Goal: Information Seeking & Learning: Learn about a topic

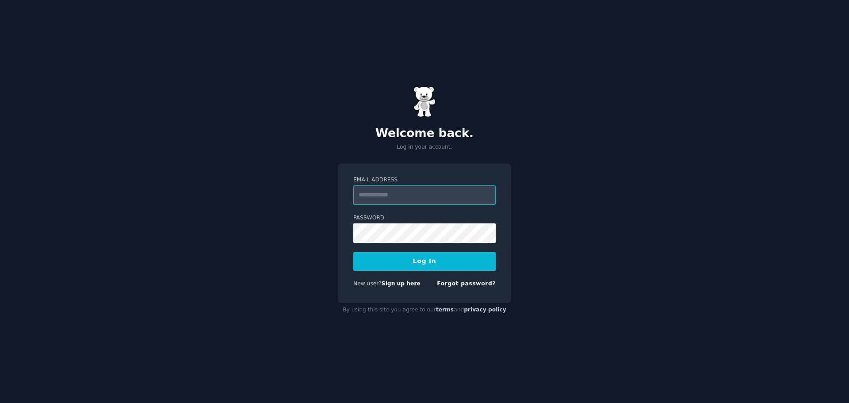
click at [0, 403] on com-1password-button at bounding box center [0, 403] width 0 height 0
click at [380, 192] on input "Email Address" at bounding box center [424, 194] width 142 height 19
click at [384, 193] on input "Email Address" at bounding box center [424, 194] width 142 height 19
click at [384, 195] on input "Email Address" at bounding box center [424, 194] width 142 height 19
click at [0, 403] on com-1password-button at bounding box center [0, 403] width 0 height 0
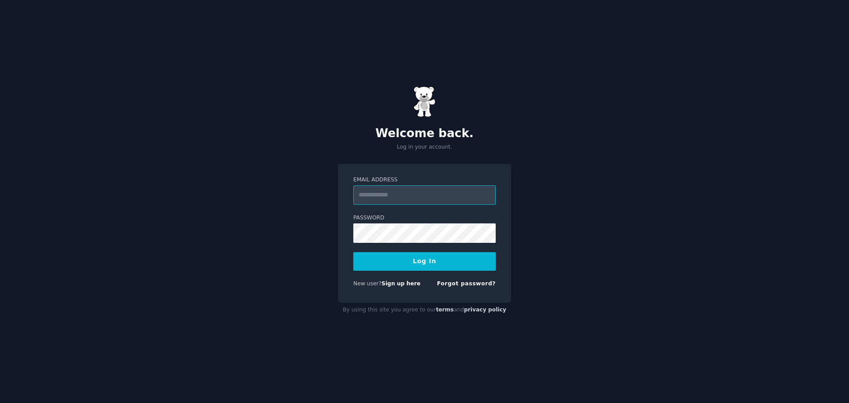
click at [403, 199] on input "Email Address" at bounding box center [424, 194] width 142 height 19
click at [0, 403] on com-1password-button at bounding box center [0, 403] width 0 height 0
type input "**********"
click at [294, 227] on div "**********" at bounding box center [424, 201] width 849 height 403
click at [385, 243] on form "**********" at bounding box center [424, 233] width 142 height 115
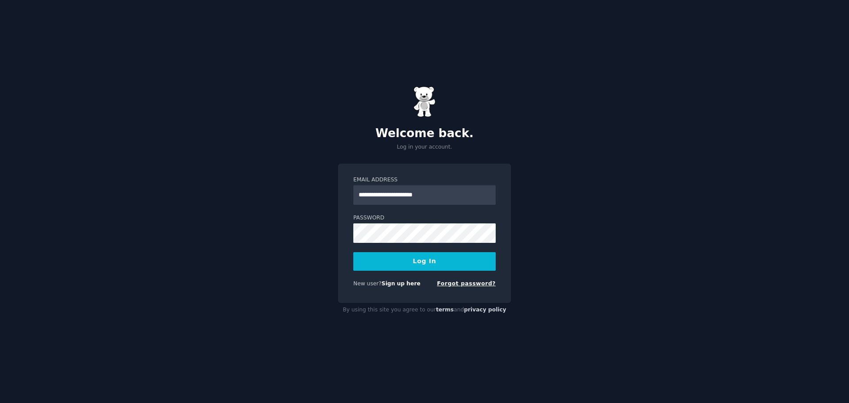
click at [479, 286] on link "Forgot password?" at bounding box center [466, 283] width 59 height 6
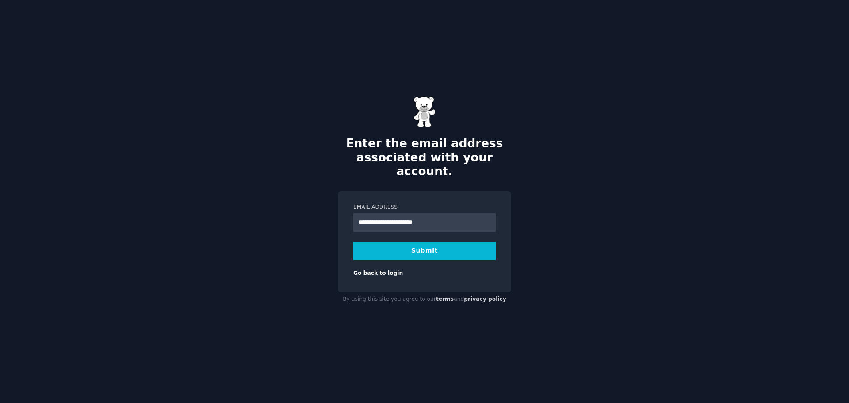
type input "**********"
click at [530, 207] on div "**********" at bounding box center [424, 201] width 849 height 403
click at [435, 243] on button "Submit" at bounding box center [424, 251] width 142 height 19
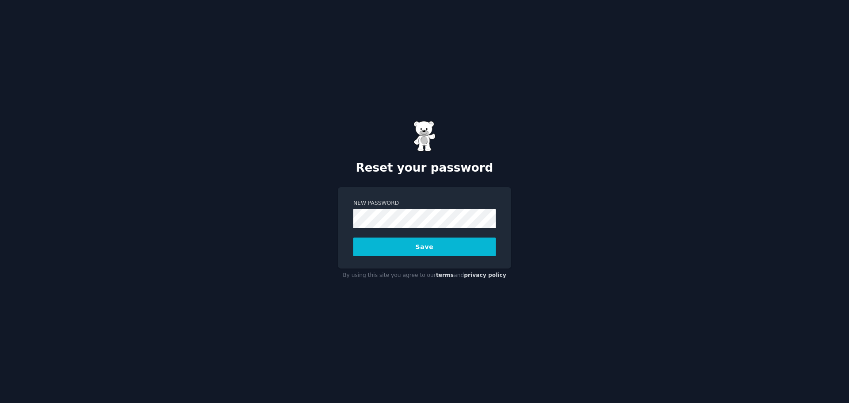
click at [413, 247] on button "Save" at bounding box center [424, 247] width 142 height 19
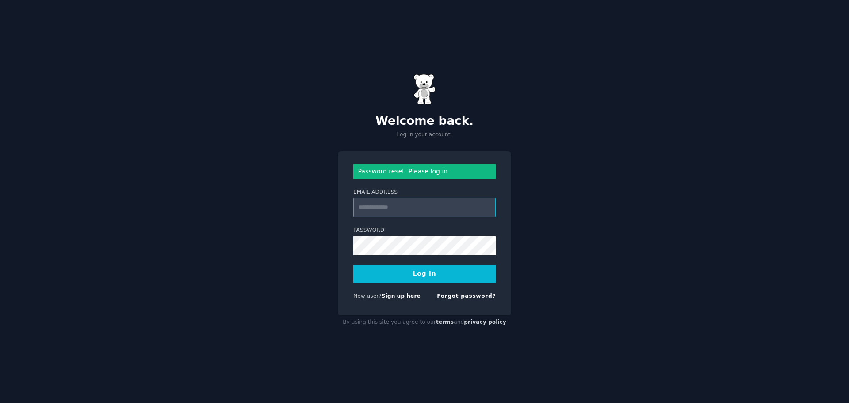
click at [382, 207] on input "Email Address" at bounding box center [424, 207] width 142 height 19
type input "**********"
click at [353, 265] on button "Log In" at bounding box center [424, 274] width 142 height 19
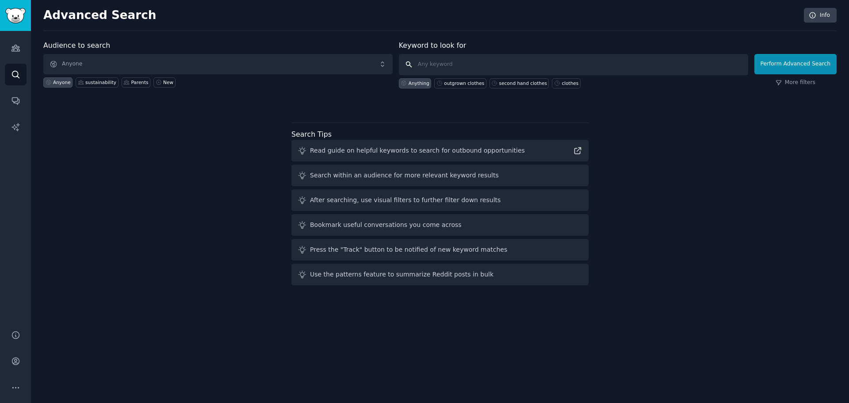
click at [446, 55] on input "text" at bounding box center [573, 64] width 349 height 21
type input "second hand children's clothes"
click button "Perform Advanced Search" at bounding box center [796, 64] width 82 height 20
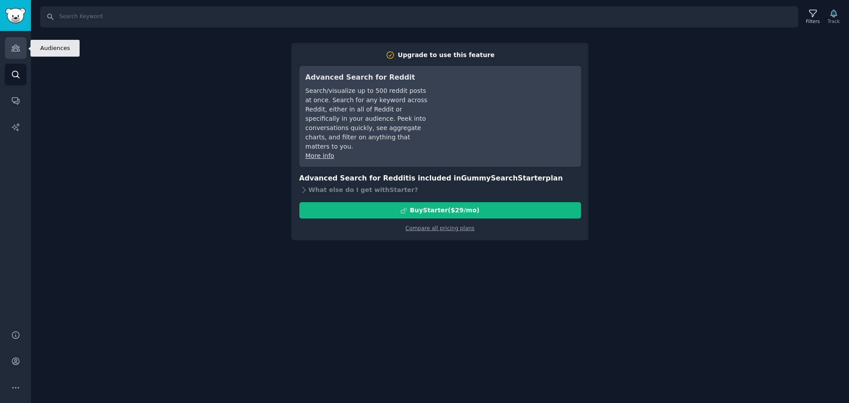
click at [13, 54] on link "Audiences" at bounding box center [16, 48] width 22 height 22
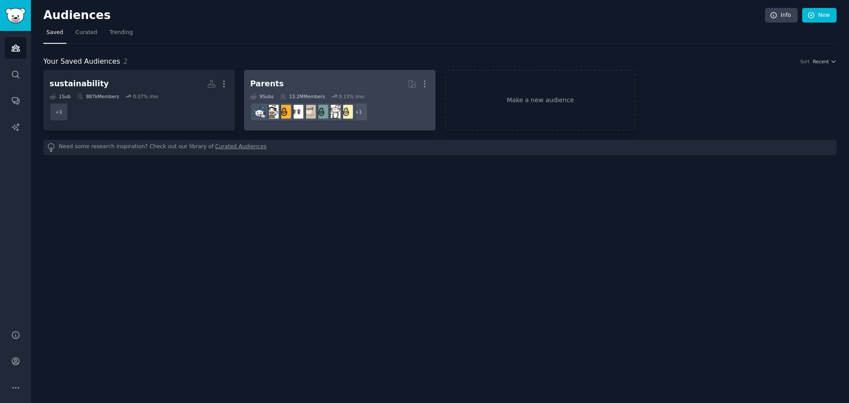
click at [316, 79] on h2 "Parents More" at bounding box center [339, 83] width 179 height 15
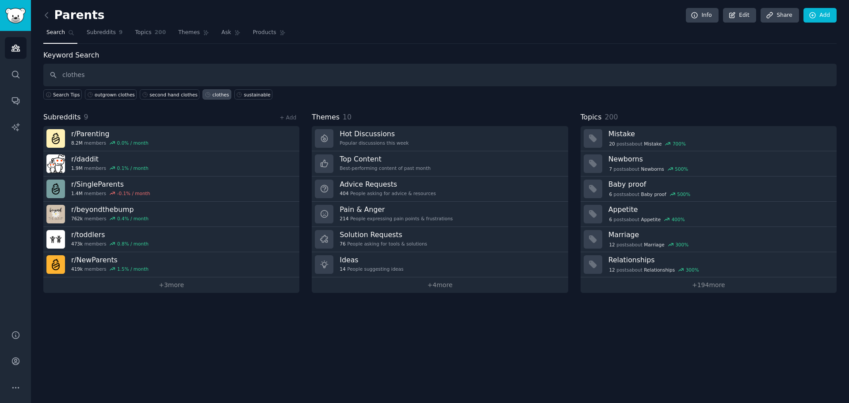
type input "clothes"
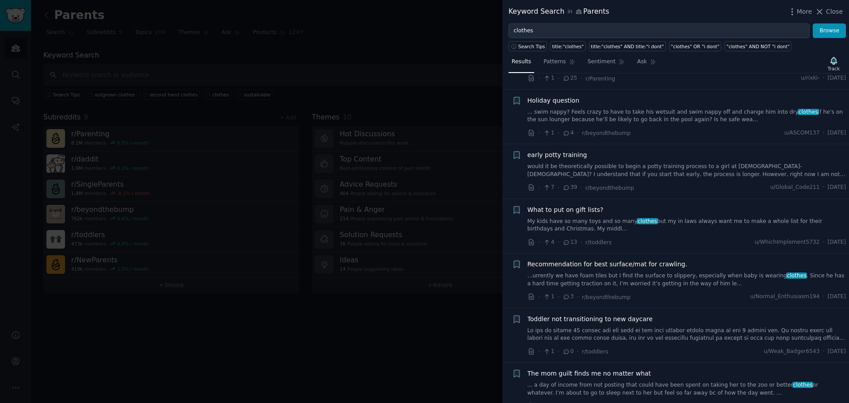
scroll to position [1106, 0]
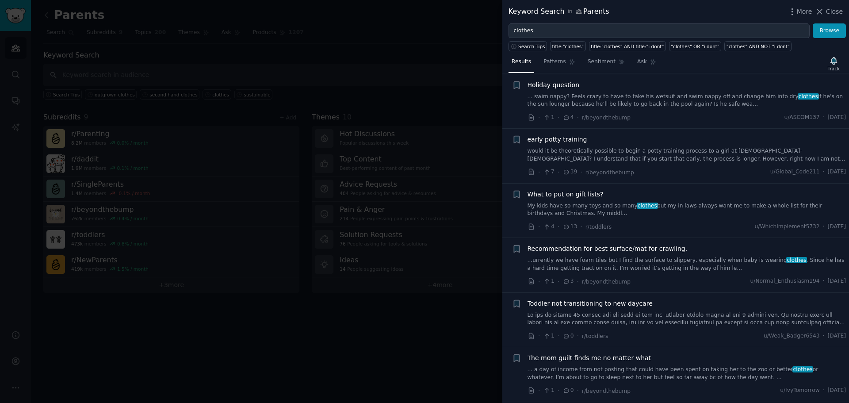
click at [375, 365] on div at bounding box center [424, 201] width 849 height 403
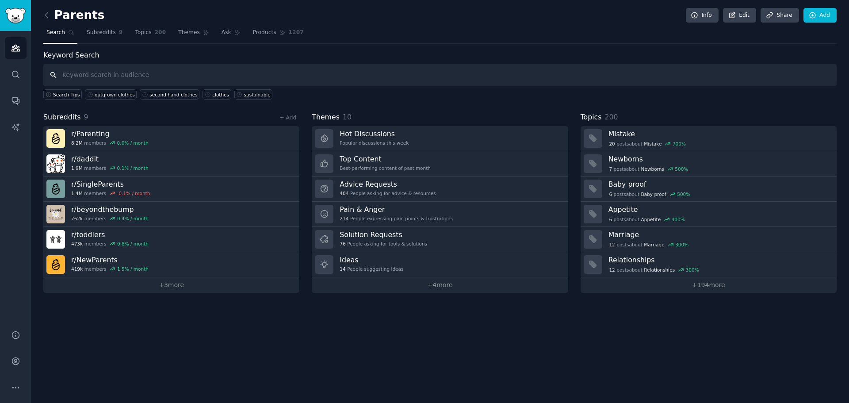
click at [116, 74] on input "text" at bounding box center [440, 75] width 794 height 23
type input "sustainability"
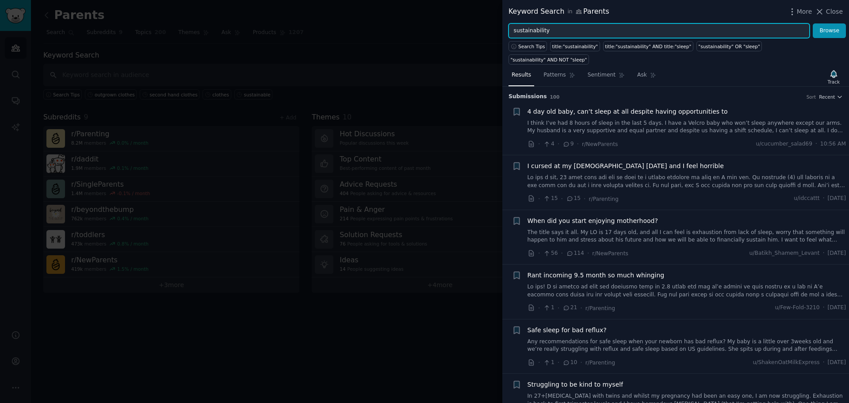
drag, startPoint x: 551, startPoint y: 29, endPoint x: 501, endPoint y: 21, distance: 50.7
click at [501, 21] on div "Keyword Search in Parents More Close sustainability Browse Search Tips title:"s…" at bounding box center [424, 201] width 849 height 403
click at [528, 32] on input "sustainability" at bounding box center [659, 30] width 301 height 15
type input "used"
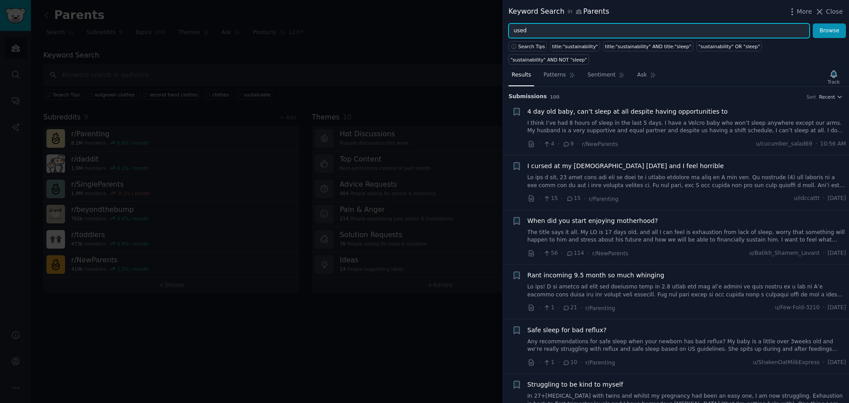
click at [813, 23] on button "Browse" at bounding box center [829, 30] width 33 height 15
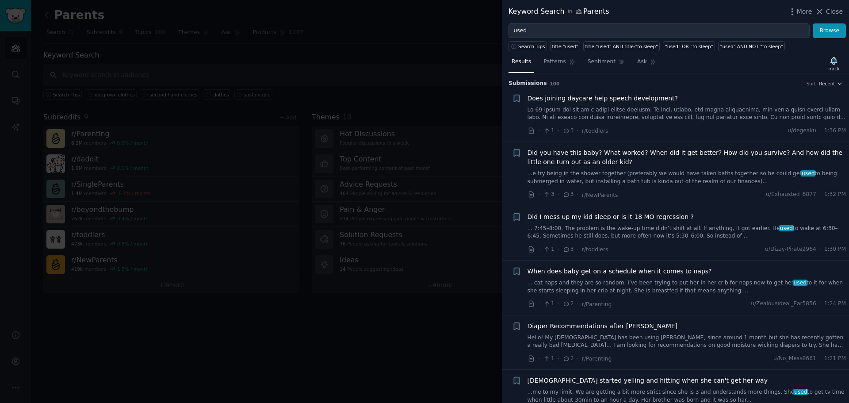
click at [387, 54] on div at bounding box center [424, 201] width 849 height 403
